Goal: Check status: Check status

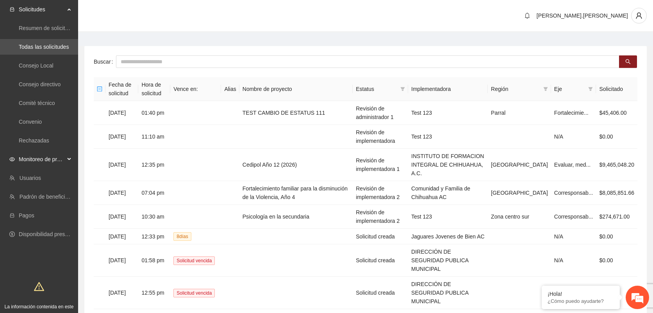
click at [58, 157] on span "Monitoreo de proyectos" at bounding box center [42, 159] width 46 height 16
click at [31, 212] on link "Activos" at bounding box center [28, 215] width 18 height 6
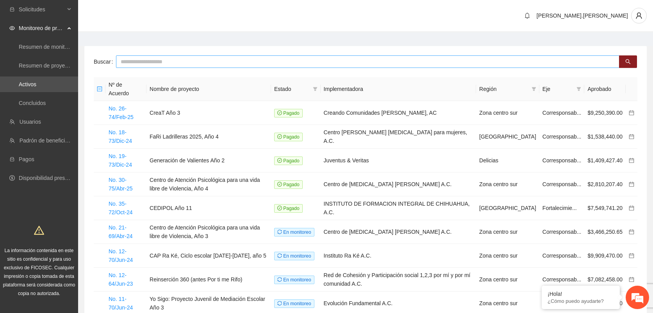
click at [198, 66] on input "text" at bounding box center [367, 61] width 503 height 12
type input "***"
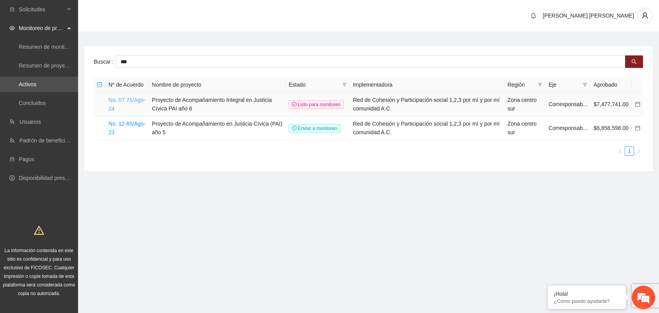
click at [128, 100] on link "No. 07-71/Ago-24" at bounding box center [127, 104] width 37 height 15
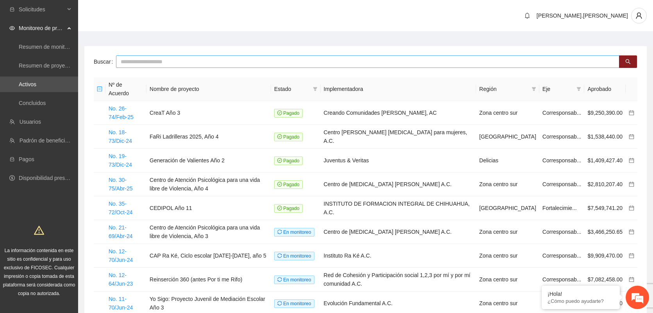
click at [176, 65] on input "text" at bounding box center [367, 61] width 503 height 12
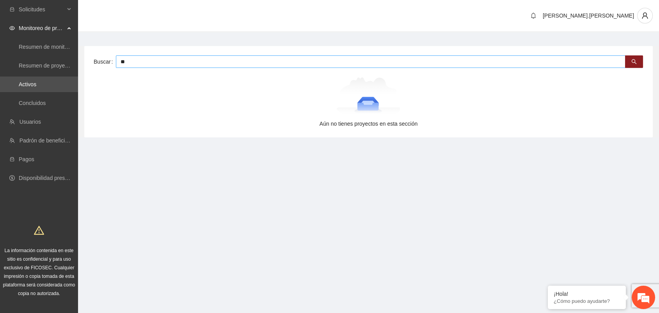
type input "*"
type input "***"
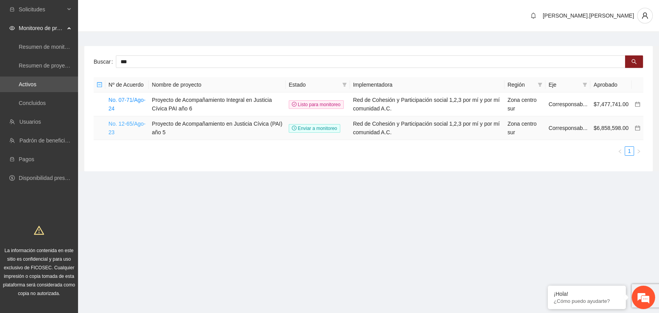
click at [118, 123] on link "No. 12-65/Ago-23" at bounding box center [127, 128] width 37 height 15
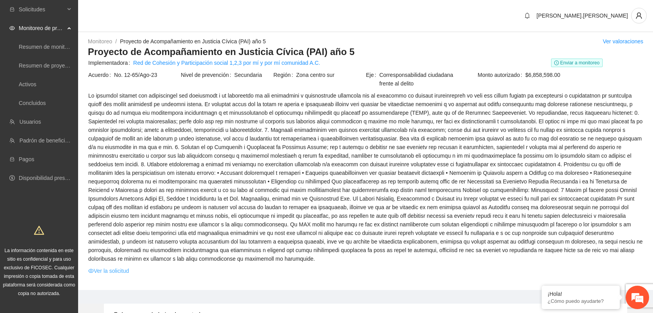
click at [110, 269] on link "Ver la solicitud" at bounding box center [108, 271] width 41 height 9
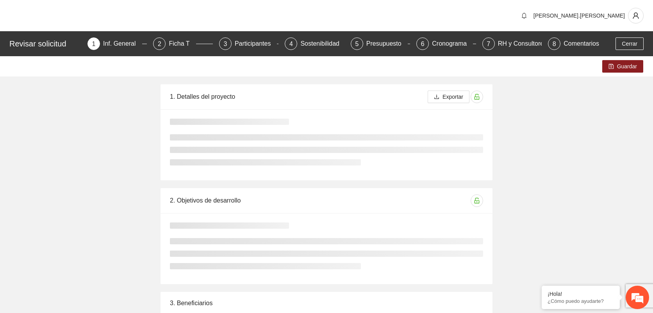
click at [386, 50] on div "Revisar solicitud 1 Inf. General 2 Ficha T 3 Participantes 4 Sostenibilidad 5 P…" at bounding box center [326, 43] width 653 height 25
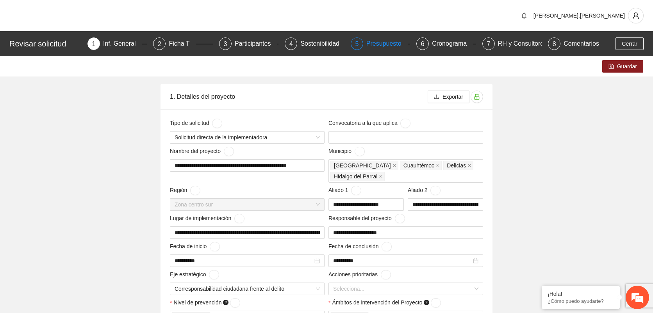
click at [385, 46] on div "Presupuesto" at bounding box center [386, 43] width 41 height 12
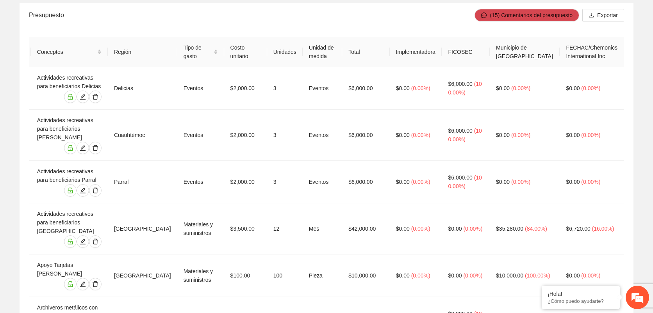
scroll to position [83, 0]
